Goal: Submit feedback/report problem: Submit feedback/report problem

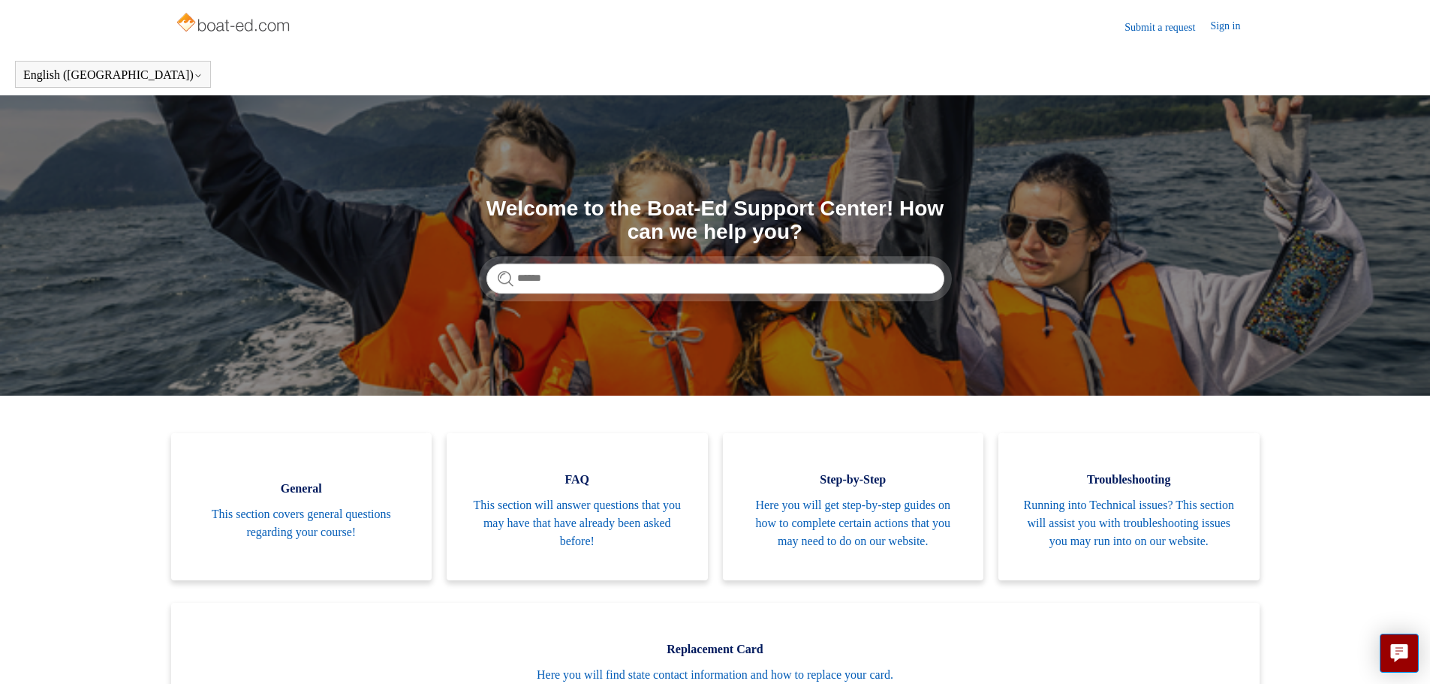
click at [1220, 28] on link "Sign in" at bounding box center [1232, 27] width 45 height 18
click at [1250, 27] on icon at bounding box center [1252, 27] width 5 height 2
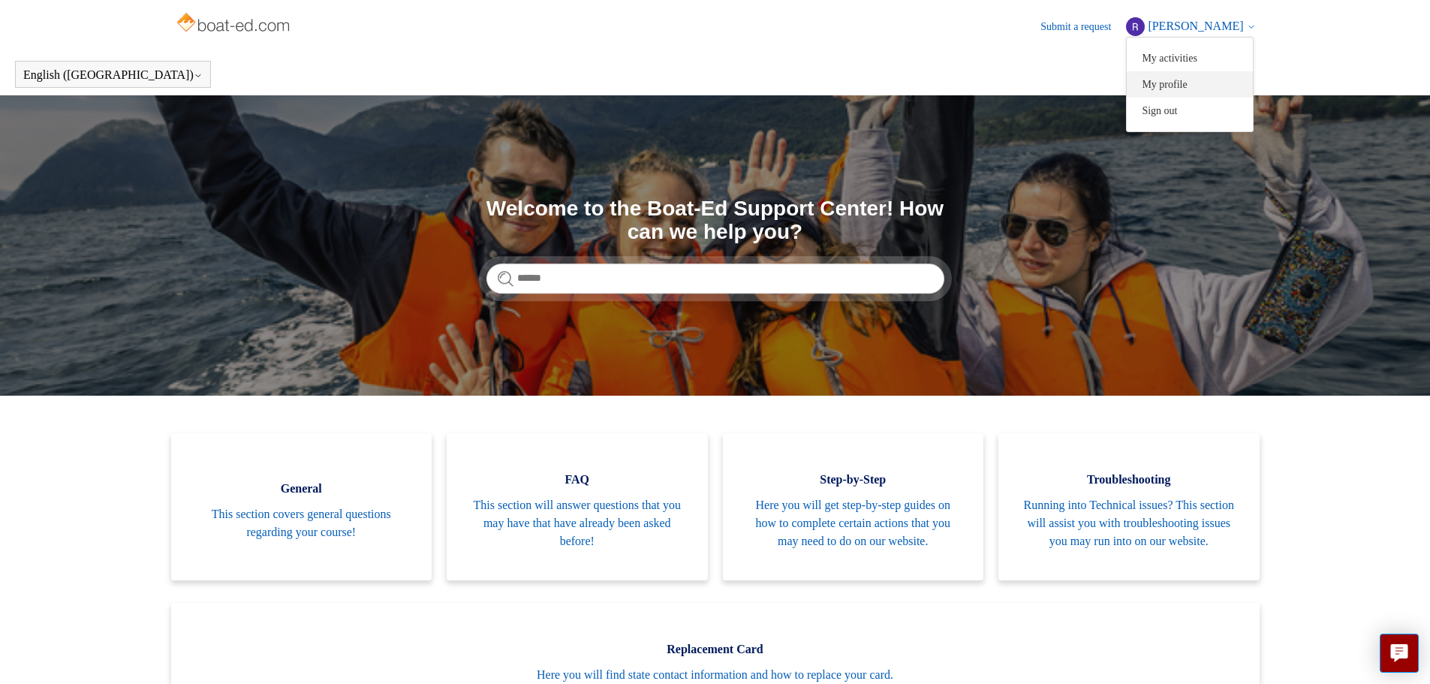
click at [1202, 86] on link "My profile" at bounding box center [1190, 84] width 126 height 26
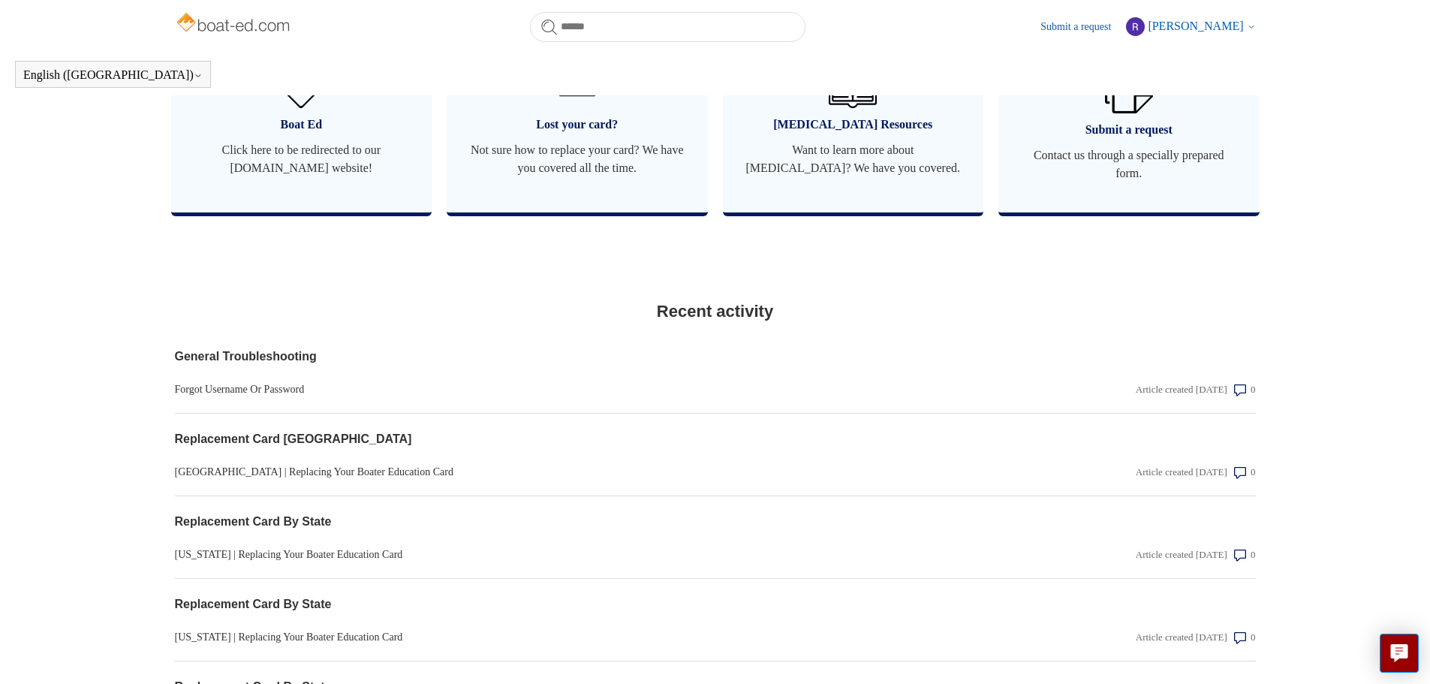
scroll to position [1009, 0]
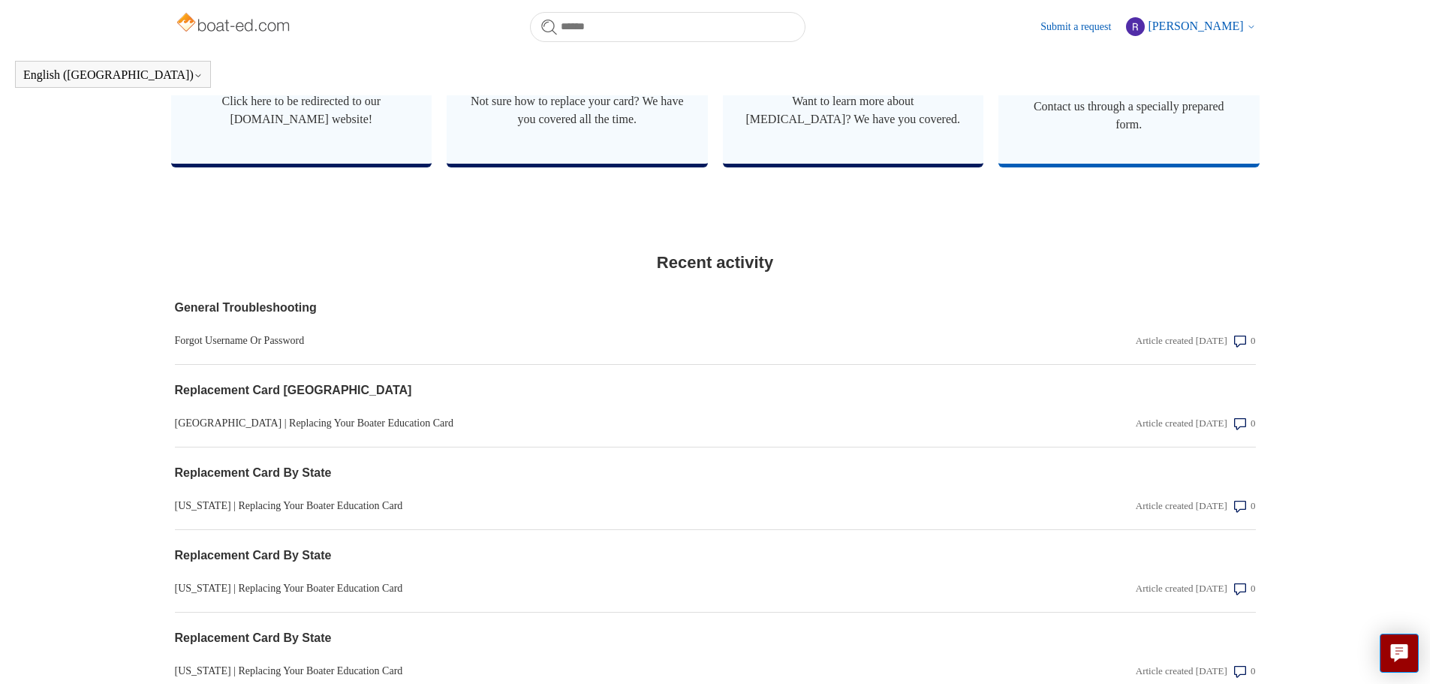
click at [1121, 90] on span "Submit a request" at bounding box center [1129, 81] width 216 height 18
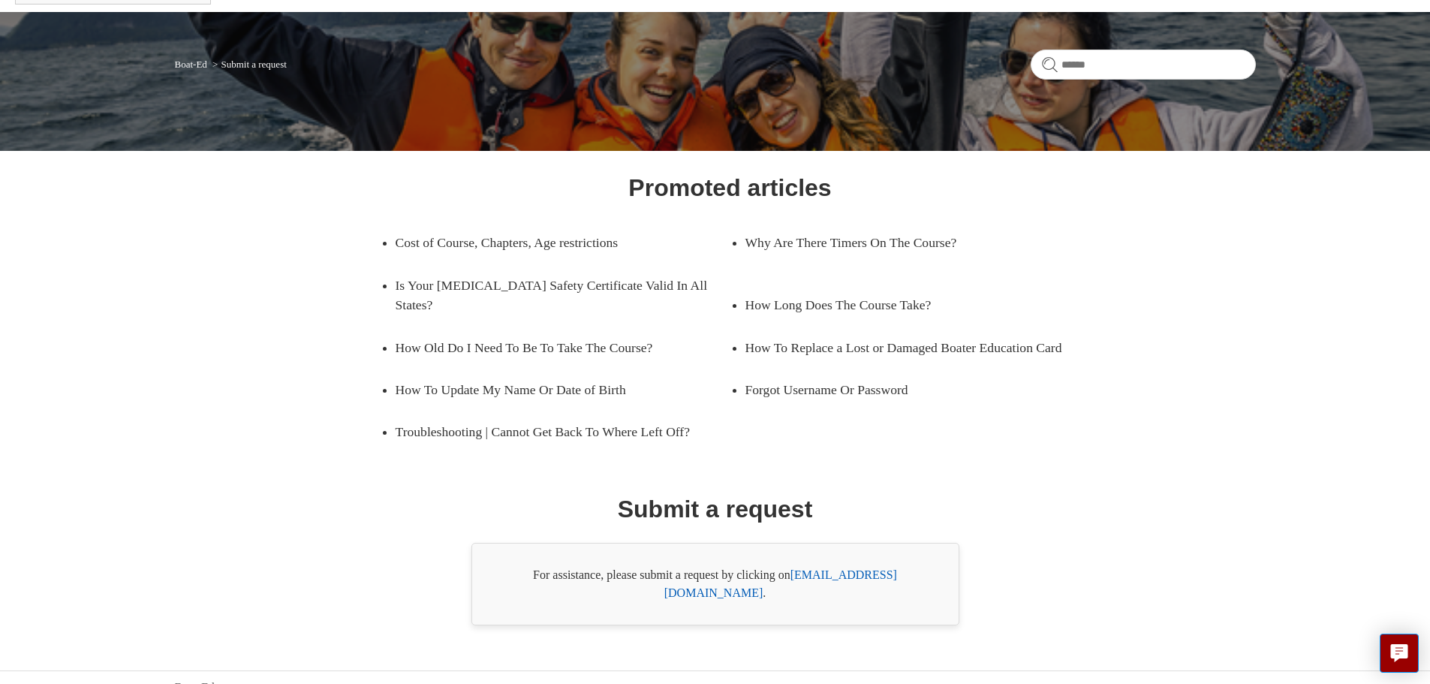
scroll to position [86, 0]
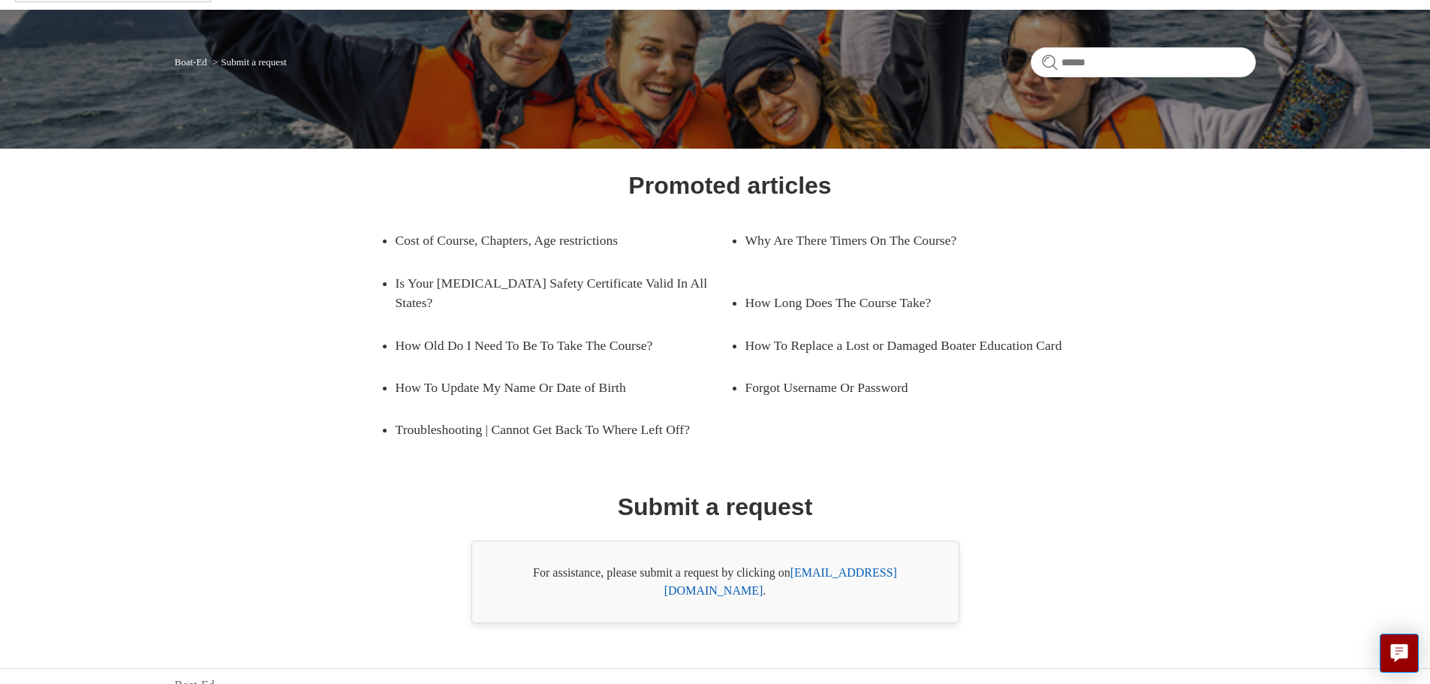
click at [831, 571] on link "[EMAIL_ADDRESS][DOMAIN_NAME]" at bounding box center [781, 581] width 233 height 31
click at [851, 573] on link "support@boat-ed.com" at bounding box center [781, 581] width 233 height 31
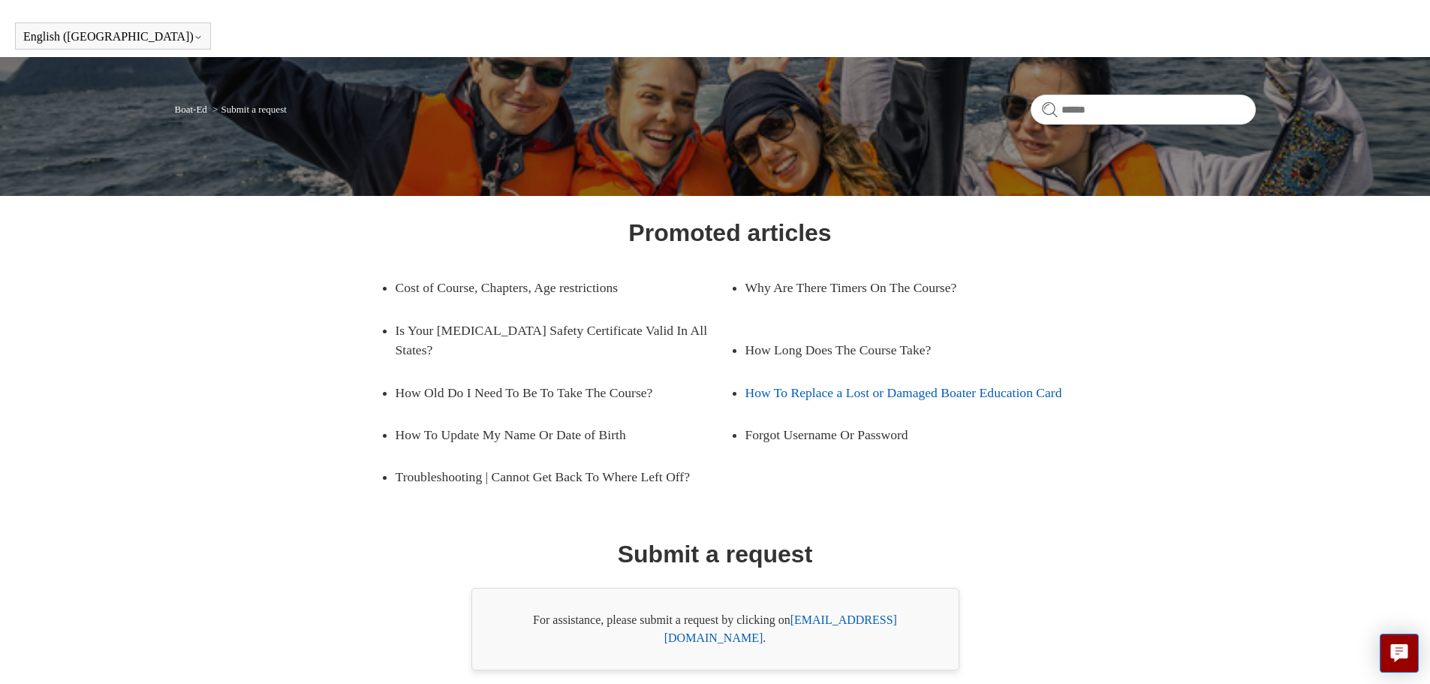
scroll to position [0, 0]
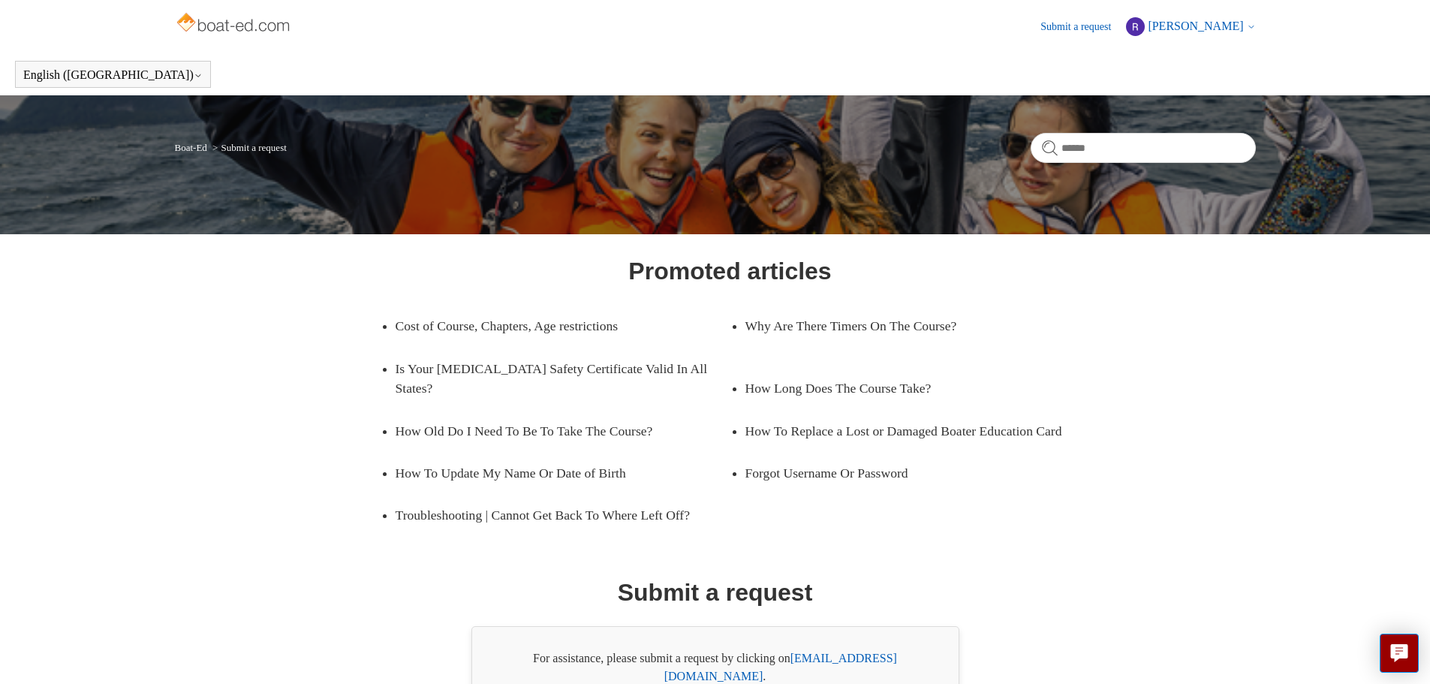
click at [1071, 25] on link "Submit a request" at bounding box center [1084, 27] width 86 height 16
click at [1213, 23] on span "[PERSON_NAME]" at bounding box center [1195, 26] width 95 height 13
click at [1198, 59] on link "My activities" at bounding box center [1190, 58] width 126 height 26
